Goal: Task Accomplishment & Management: Manage account settings

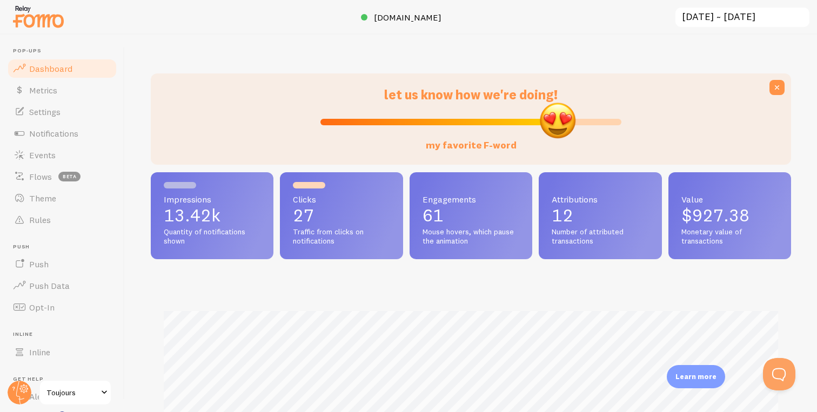
drag, startPoint x: 476, startPoint y: 124, endPoint x: 558, endPoint y: 125, distance: 81.6
type input "80"
click at [558, 125] on input "my favorite F-word" at bounding box center [470, 122] width 301 height 13
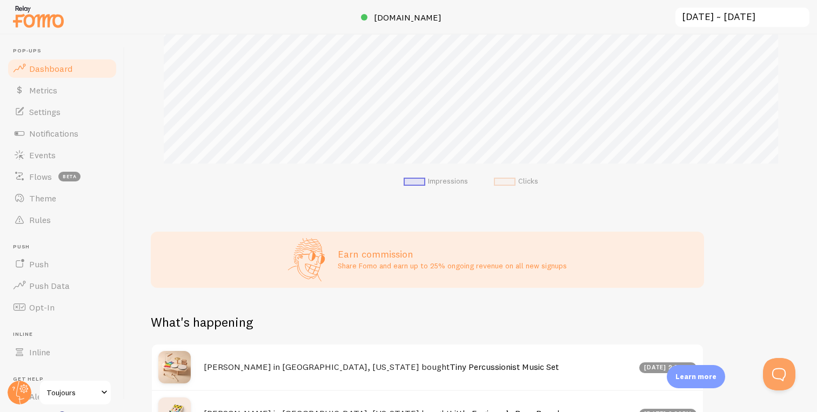
scroll to position [352, 0]
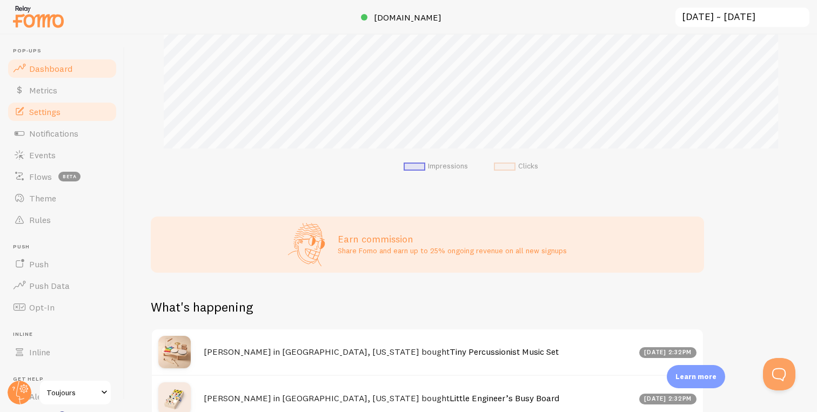
click at [67, 117] on link "Settings" at bounding box center [61, 112] width 111 height 22
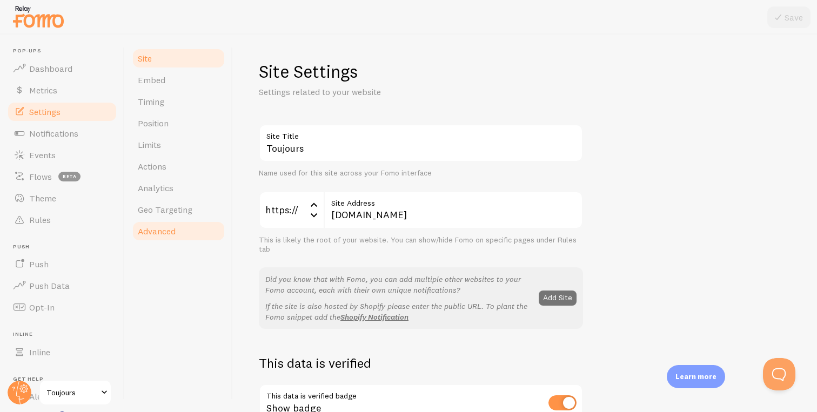
click at [188, 220] on link "Advanced" at bounding box center [178, 231] width 95 height 22
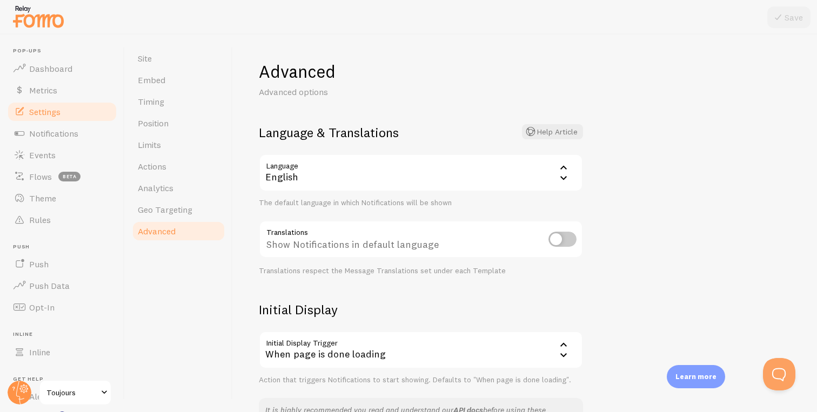
scroll to position [16, 0]
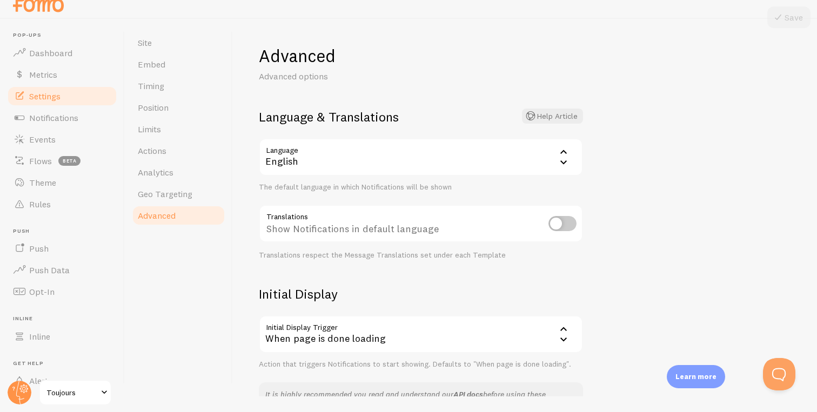
click at [350, 332] on div "When page is done loading" at bounding box center [421, 334] width 324 height 38
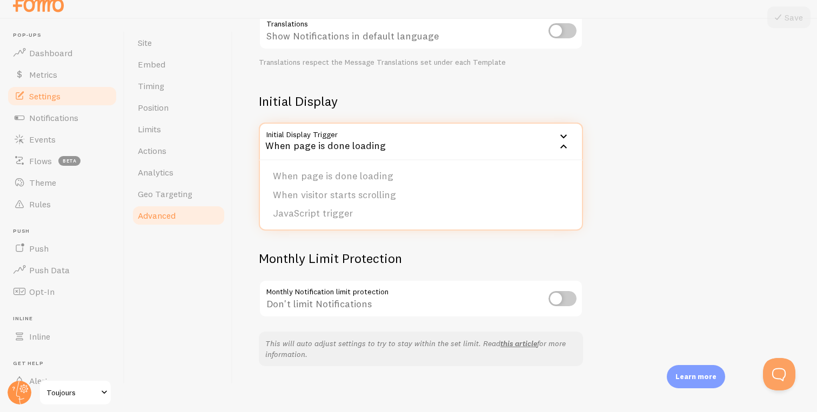
scroll to position [201, 0]
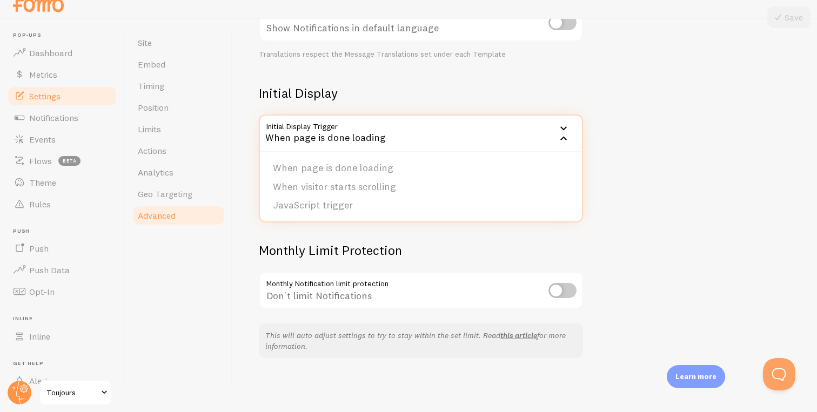
click at [466, 258] on div "Monthly Limit Protection Monthly Notification limit protection Don't limit Noti…" at bounding box center [421, 276] width 324 height 69
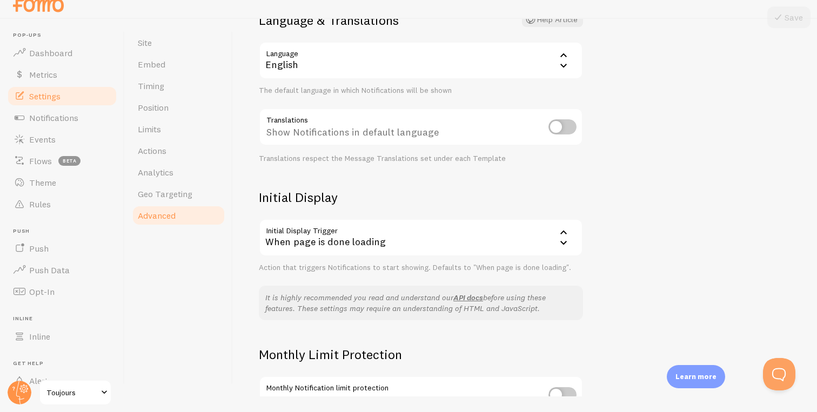
scroll to position [0, 0]
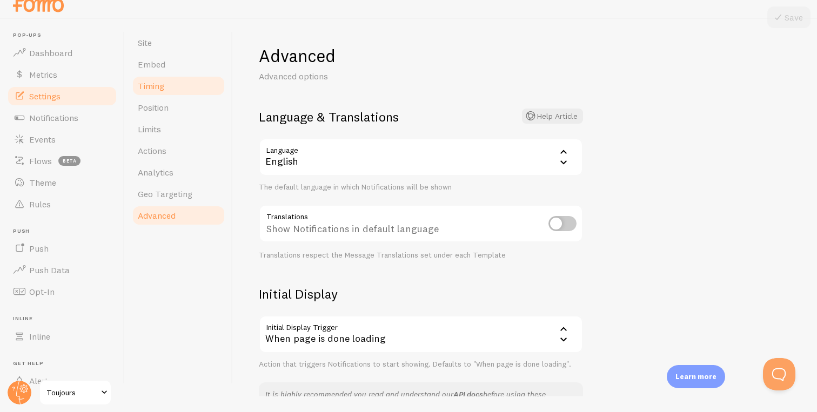
click at [175, 85] on link "Timing" at bounding box center [178, 86] width 95 height 22
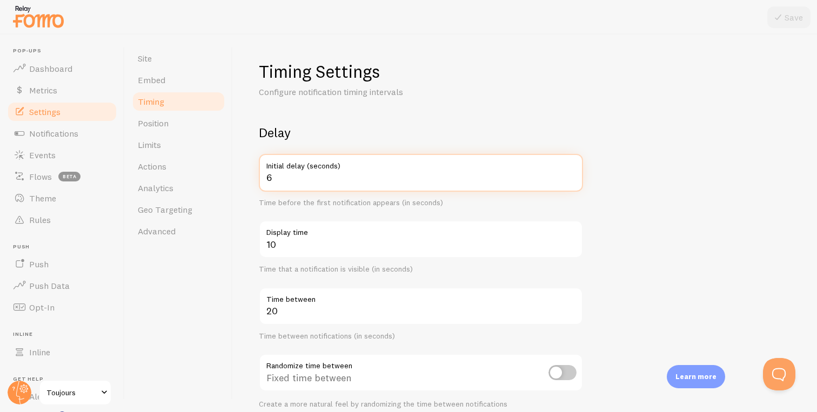
click at [574, 174] on input "6" at bounding box center [421, 173] width 324 height 38
type input "7"
click at [573, 174] on input "7" at bounding box center [421, 173] width 324 height 38
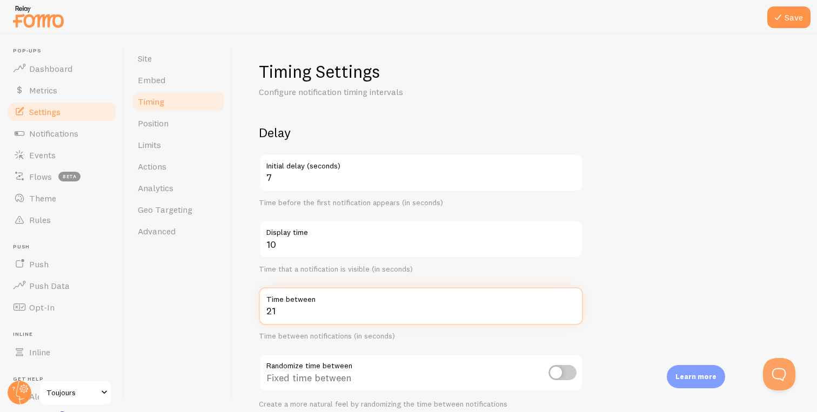
click at [570, 307] on input "21" at bounding box center [421, 306] width 324 height 38
click at [570, 307] on input "22" at bounding box center [421, 306] width 324 height 38
click at [572, 314] on input "21" at bounding box center [421, 306] width 324 height 38
type input "20"
click at [570, 313] on input "20" at bounding box center [421, 306] width 324 height 38
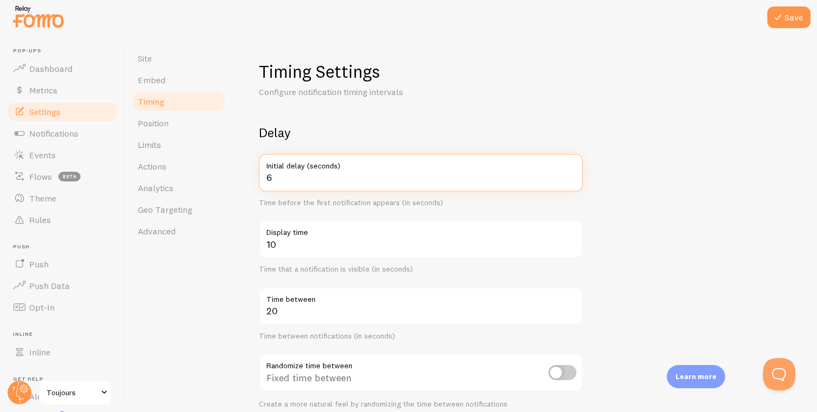
type input "6"
click at [570, 179] on input "6" at bounding box center [421, 173] width 324 height 38
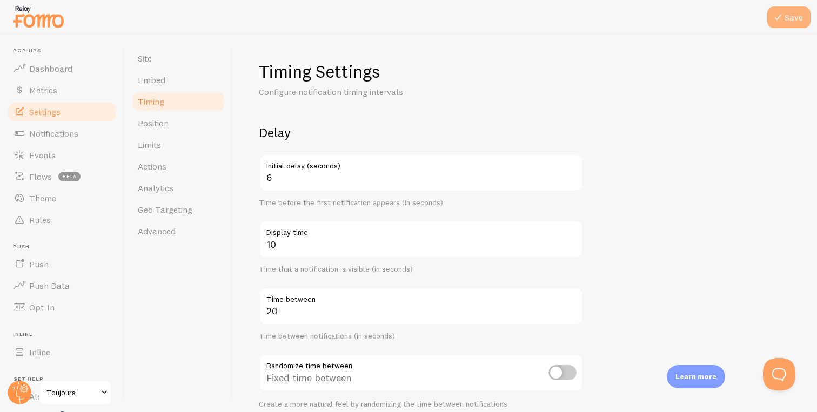
click at [783, 17] on icon at bounding box center [777, 17] width 13 height 13
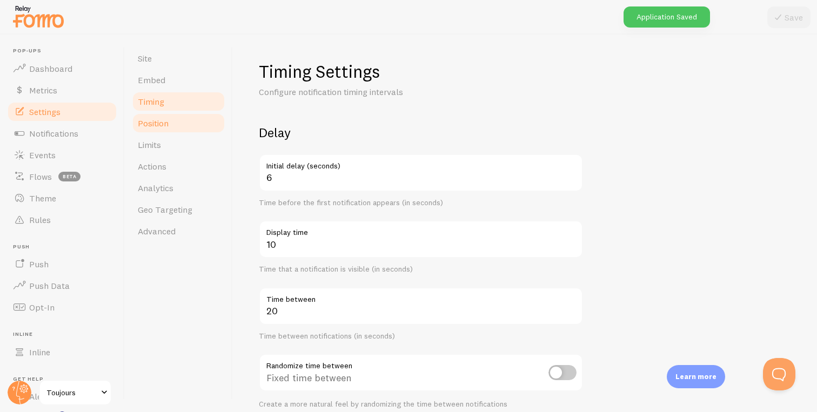
click at [179, 129] on link "Position" at bounding box center [178, 123] width 95 height 22
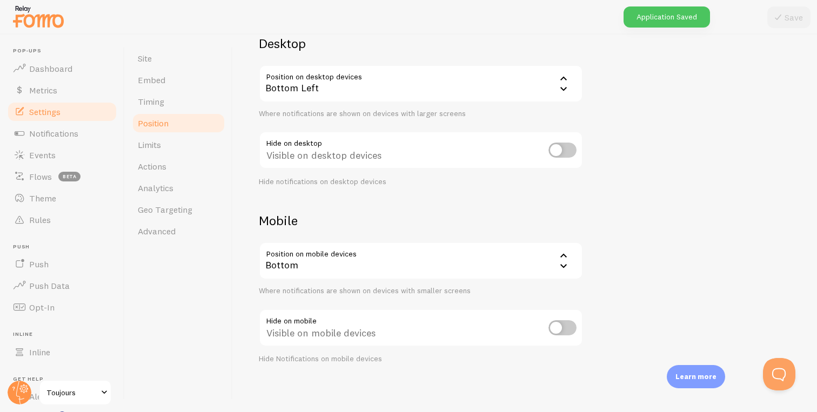
scroll to position [92, 0]
click at [376, 252] on div "Bottom" at bounding box center [421, 258] width 324 height 38
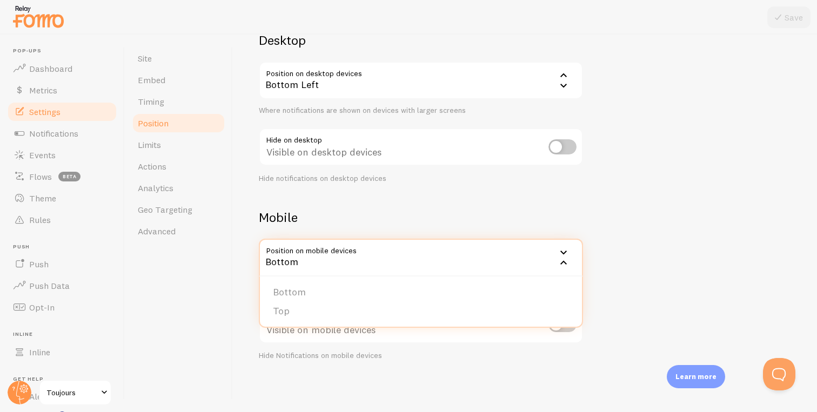
click at [385, 228] on div "Mobile Position on mobile devices bottom Bottom Bottom Top Where notifications …" at bounding box center [421, 284] width 324 height 151
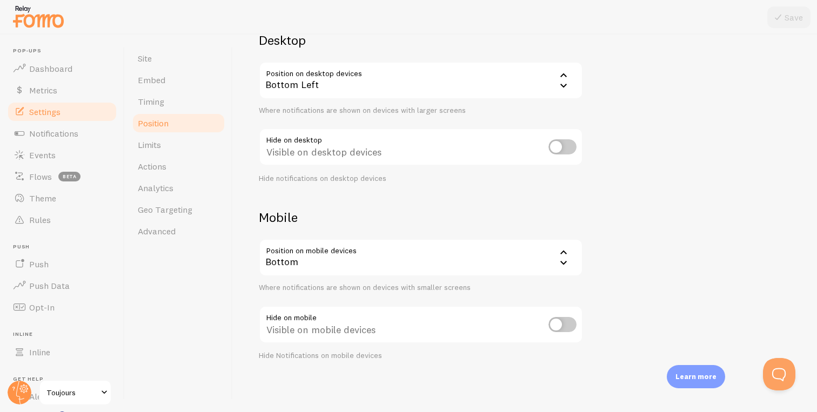
scroll to position [16, 0]
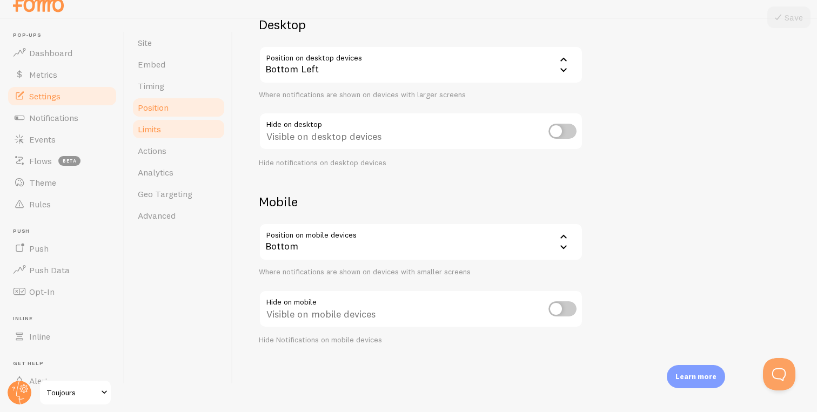
click at [170, 122] on link "Limits" at bounding box center [178, 129] width 95 height 22
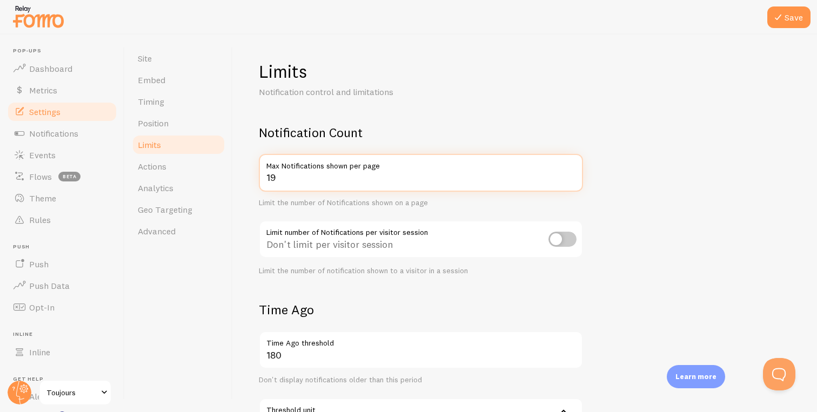
click at [570, 178] on input "19" at bounding box center [421, 173] width 324 height 38
click at [570, 178] on input "18" at bounding box center [421, 173] width 324 height 38
click at [570, 178] on input "17" at bounding box center [421, 173] width 324 height 38
click at [570, 178] on input "16" at bounding box center [421, 173] width 324 height 38
click at [570, 178] on input "15" at bounding box center [421, 173] width 324 height 38
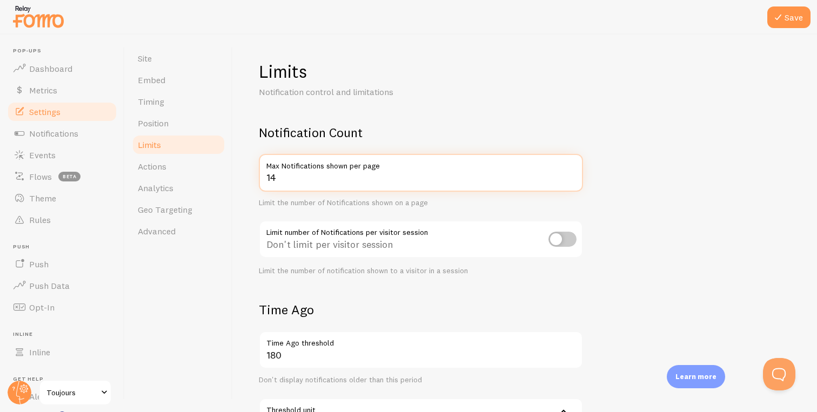
click at [570, 178] on input "14" at bounding box center [421, 173] width 324 height 38
click at [570, 178] on input "13" at bounding box center [421, 173] width 324 height 38
click at [570, 178] on input "12" at bounding box center [421, 173] width 324 height 38
click at [570, 178] on input "11" at bounding box center [421, 173] width 324 height 38
click at [570, 178] on input "10" at bounding box center [421, 173] width 324 height 38
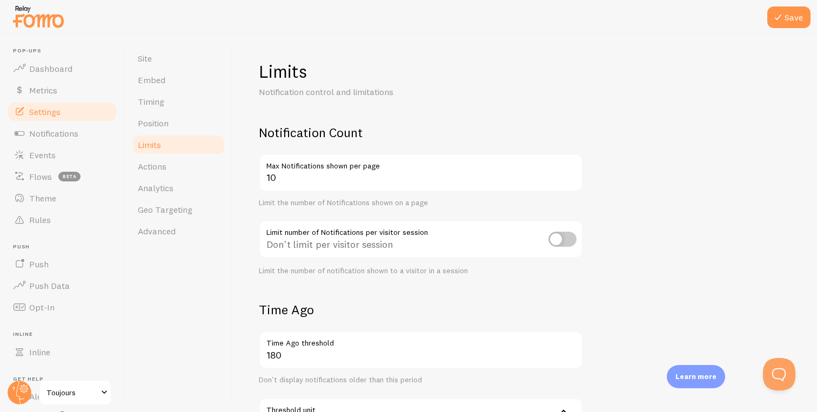
click at [529, 208] on div "Notification Count 10 Max Notifications shown per page Limit the number of Noti…" at bounding box center [421, 199] width 324 height 151
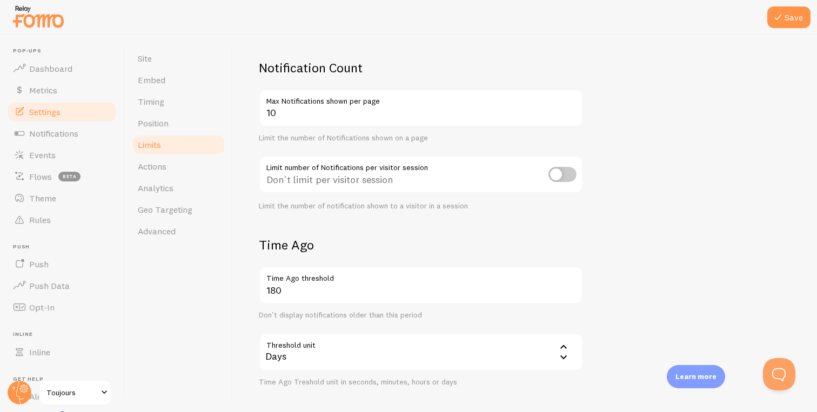
scroll to position [38, 0]
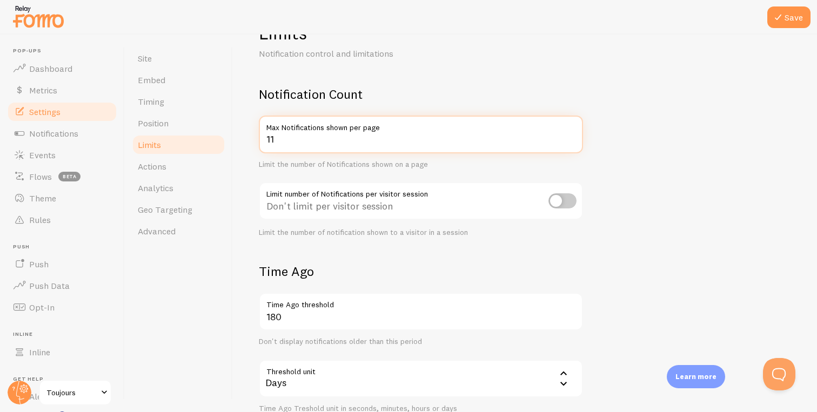
click at [571, 136] on input "11" at bounding box center [421, 135] width 324 height 38
type input "12"
click at [571, 136] on input "12" at bounding box center [421, 135] width 324 height 38
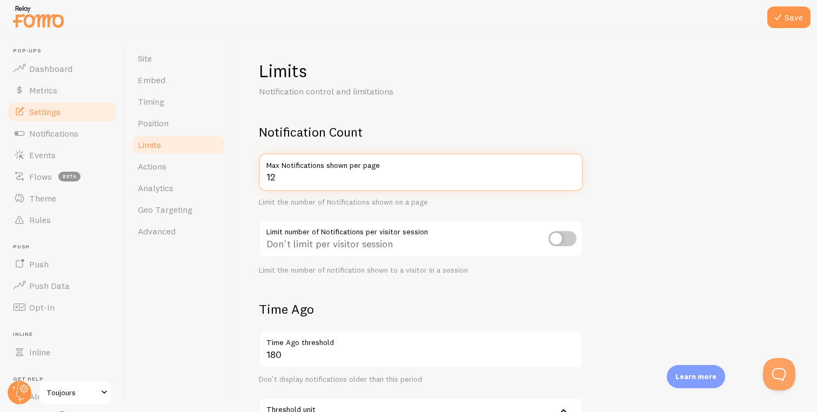
scroll to position [0, 0]
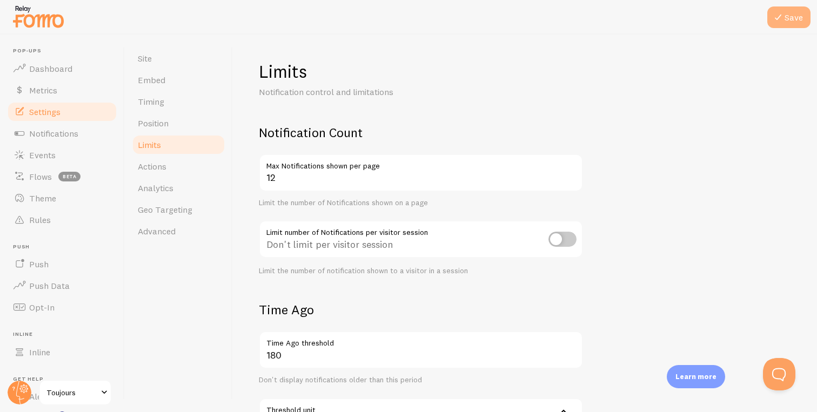
click at [785, 18] on button "Save" at bounding box center [788, 17] width 43 height 22
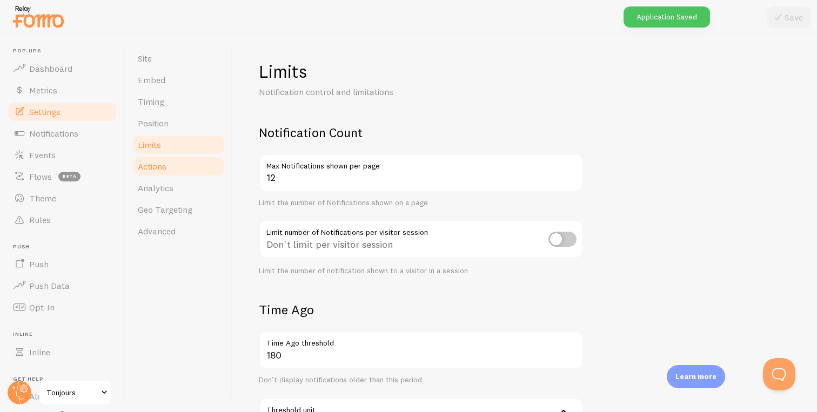
click at [204, 170] on link "Actions" at bounding box center [178, 167] width 95 height 22
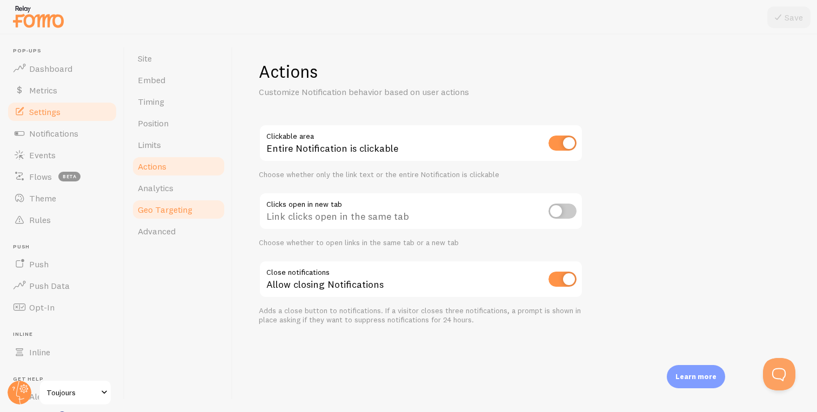
click at [192, 218] on link "Geo Targeting" at bounding box center [178, 210] width 95 height 22
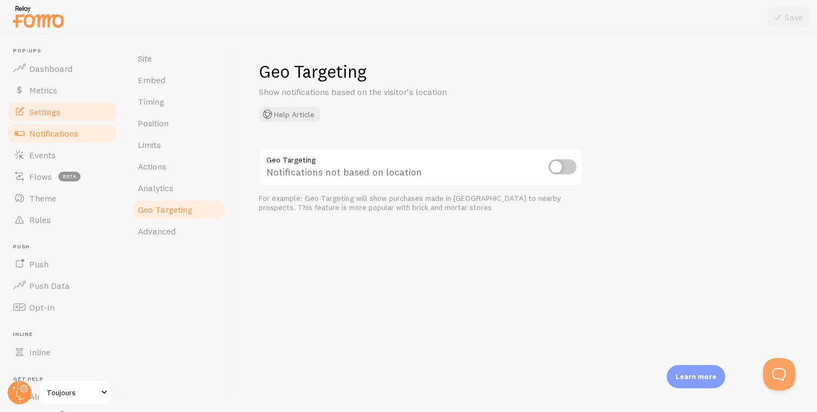
click at [82, 125] on link "Notifications" at bounding box center [61, 134] width 111 height 22
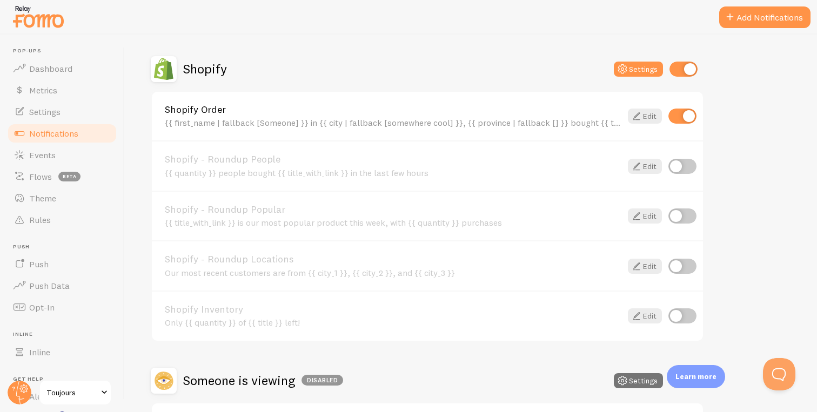
scroll to position [368, 0]
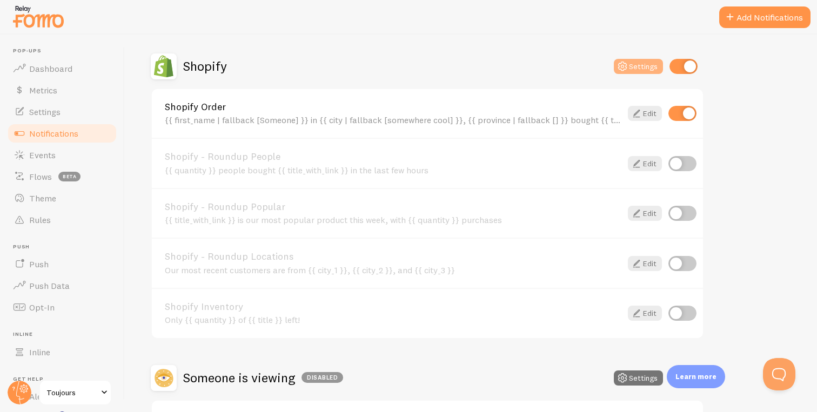
click at [628, 64] on icon at bounding box center [622, 66] width 13 height 13
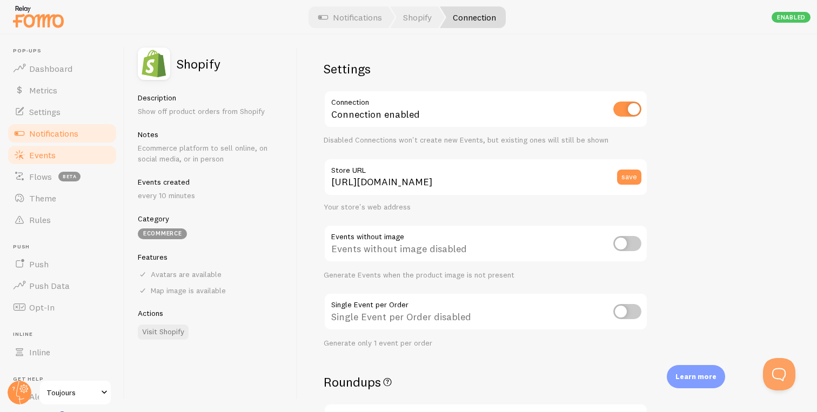
click at [78, 151] on link "Events" at bounding box center [61, 155] width 111 height 22
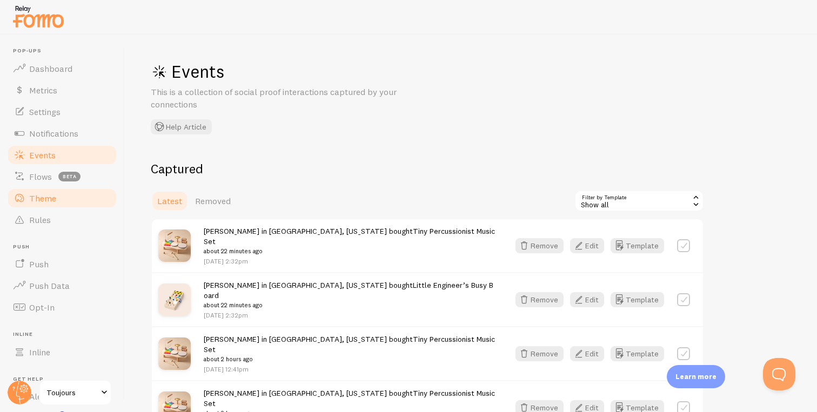
click at [71, 194] on link "Theme" at bounding box center [61, 198] width 111 height 22
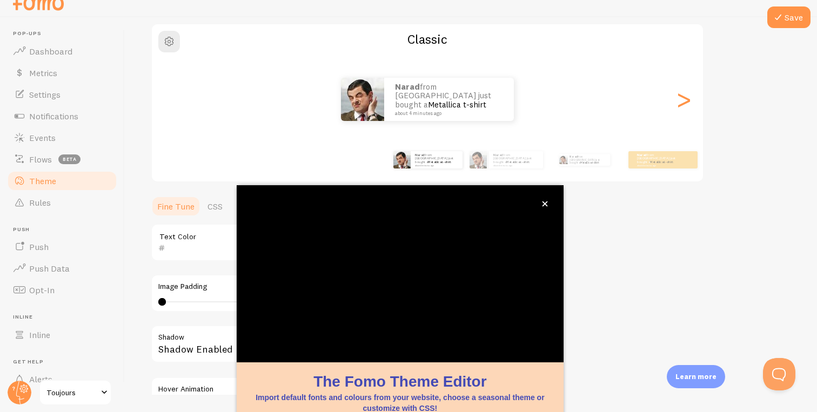
scroll to position [33, 0]
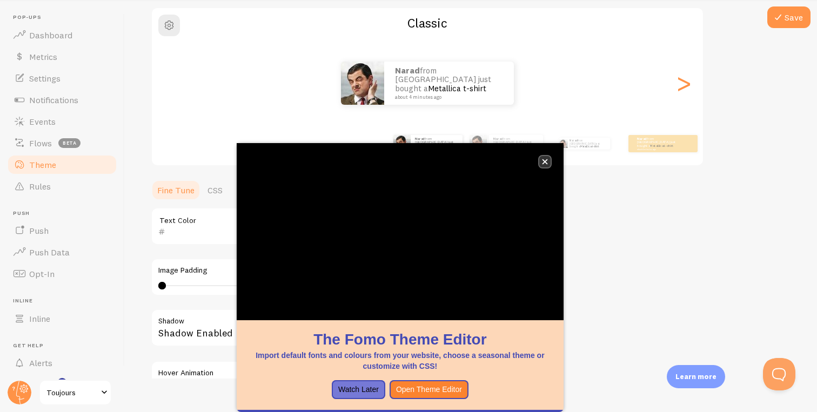
click at [547, 161] on icon "close," at bounding box center [545, 162] width 6 height 6
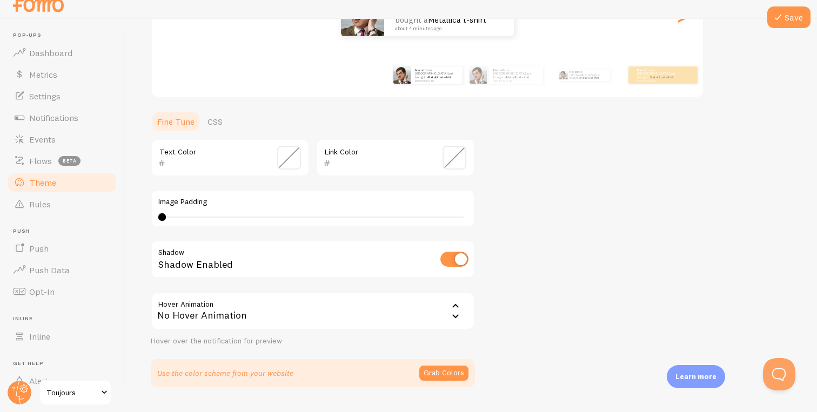
scroll to position [213, 0]
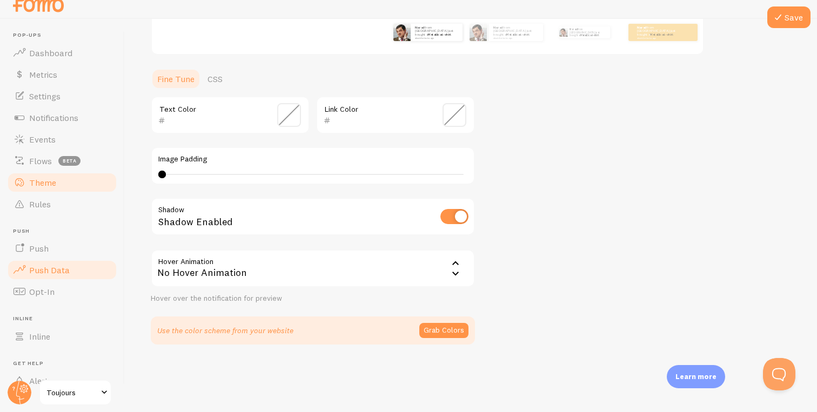
click at [79, 266] on link "Push Data" at bounding box center [61, 270] width 111 height 22
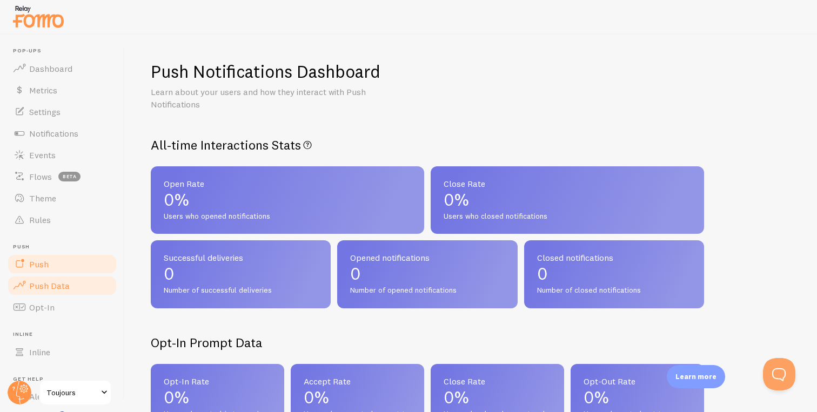
click at [83, 262] on link "Push" at bounding box center [61, 264] width 111 height 22
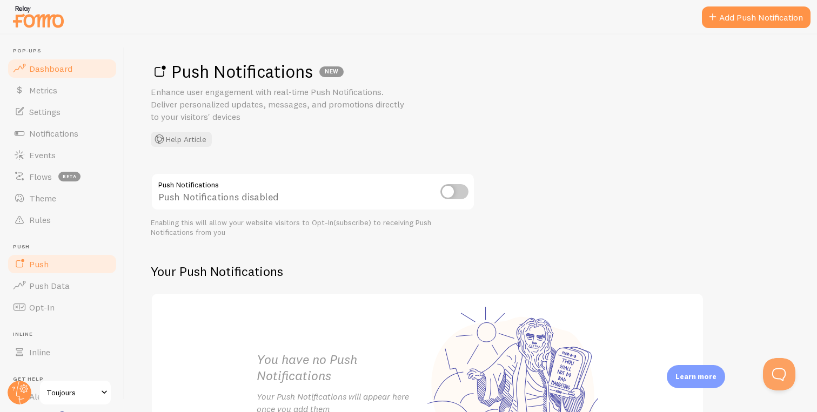
click at [82, 70] on link "Dashboard" at bounding box center [61, 69] width 111 height 22
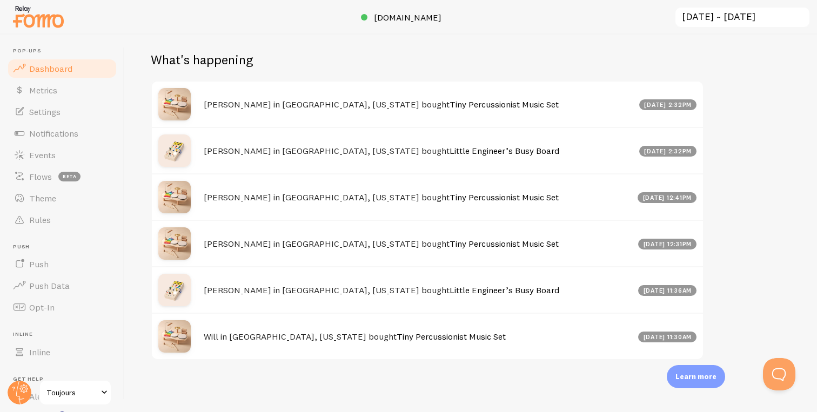
scroll to position [16, 0]
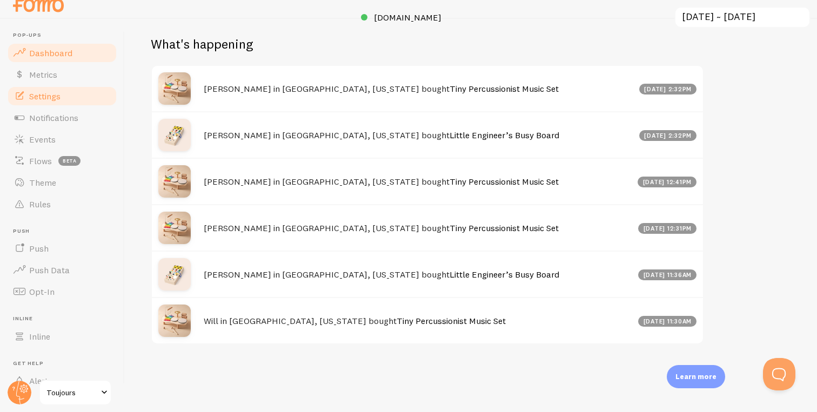
click at [86, 87] on link "Settings" at bounding box center [61, 96] width 111 height 22
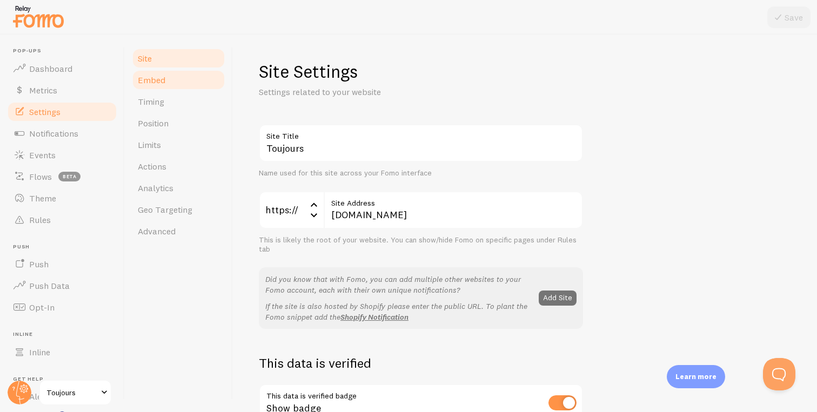
click at [198, 85] on link "Embed" at bounding box center [178, 80] width 95 height 22
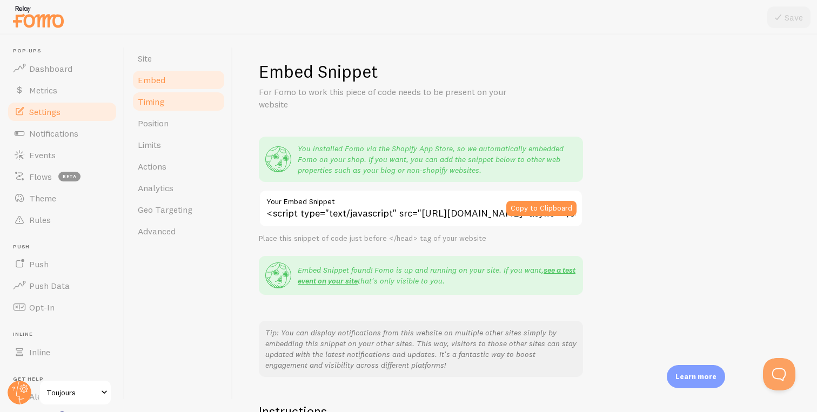
click at [195, 98] on link "Timing" at bounding box center [178, 102] width 95 height 22
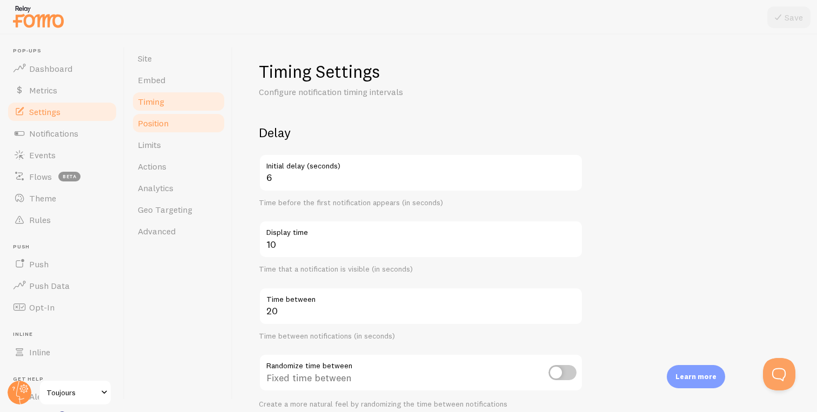
click at [191, 124] on link "Position" at bounding box center [178, 123] width 95 height 22
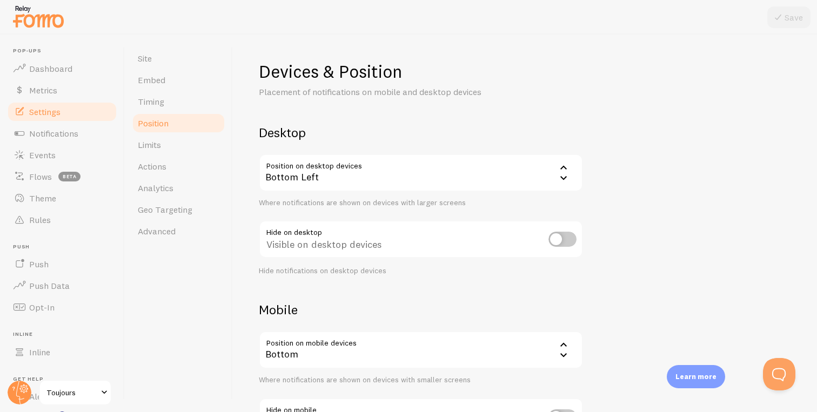
scroll to position [92, 0]
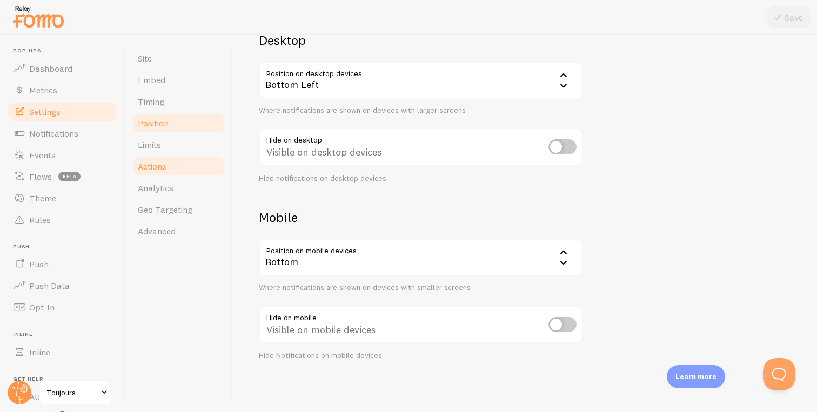
click at [183, 168] on link "Actions" at bounding box center [178, 167] width 95 height 22
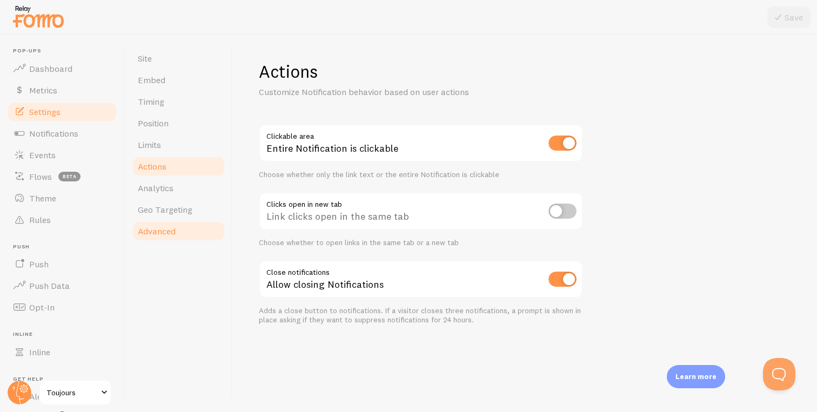
click at [179, 225] on link "Advanced" at bounding box center [178, 231] width 95 height 22
